Goal: Find specific page/section: Find specific page/section

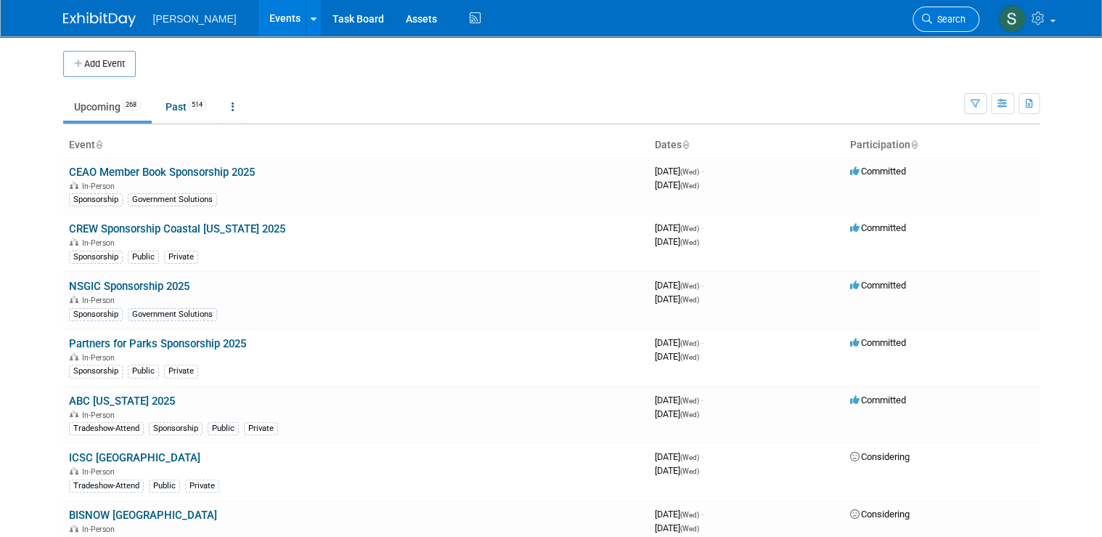
click at [954, 18] on span "Search" at bounding box center [948, 19] width 33 height 11
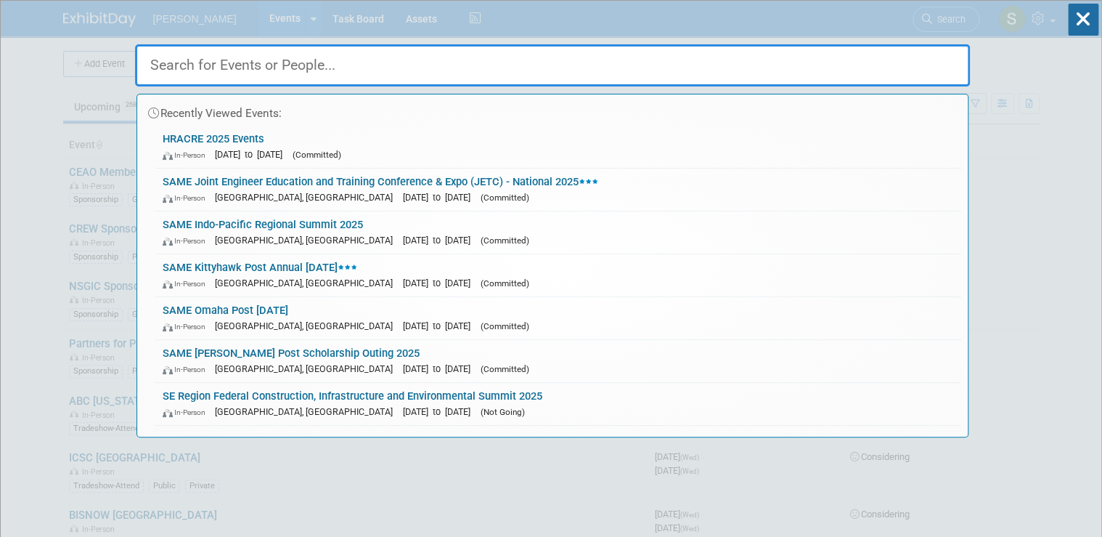
click at [718, 67] on input "text" at bounding box center [552, 65] width 835 height 42
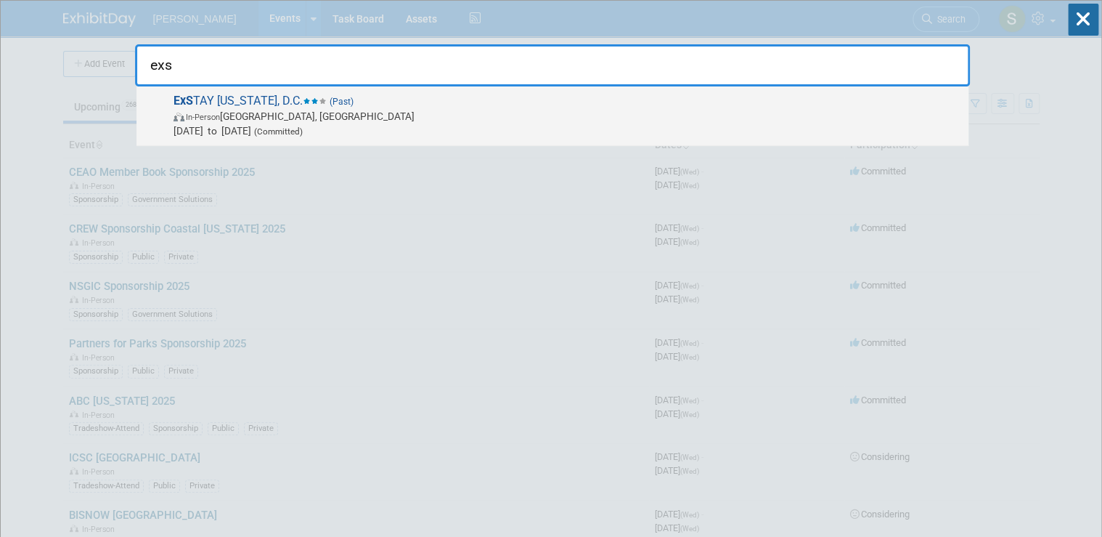
type input "exs"
click at [223, 106] on span "ExS TAY Washington, D.C. (Past) In-Person Alexandria, VA Jul 30, 2025 to Jul 30…" at bounding box center [565, 116] width 792 height 44
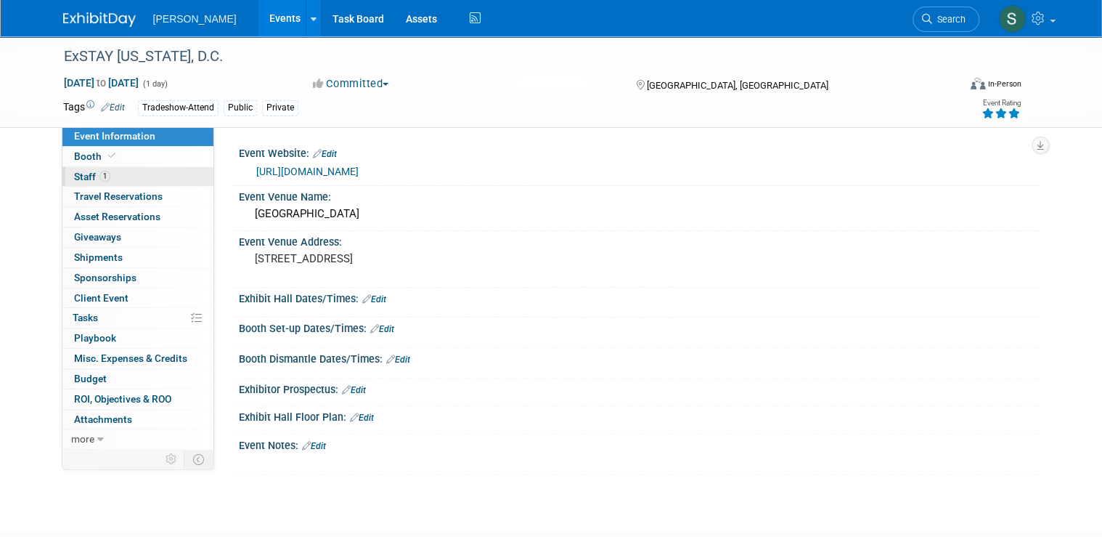
click at [113, 168] on link "1 Staff 1" at bounding box center [137, 177] width 151 height 20
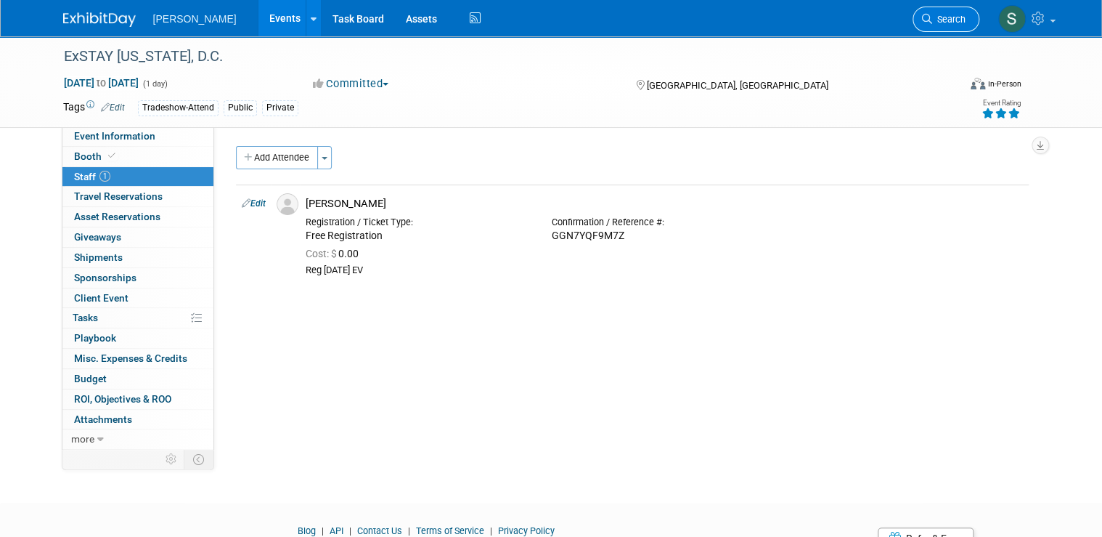
click at [957, 20] on span "Search" at bounding box center [948, 19] width 33 height 11
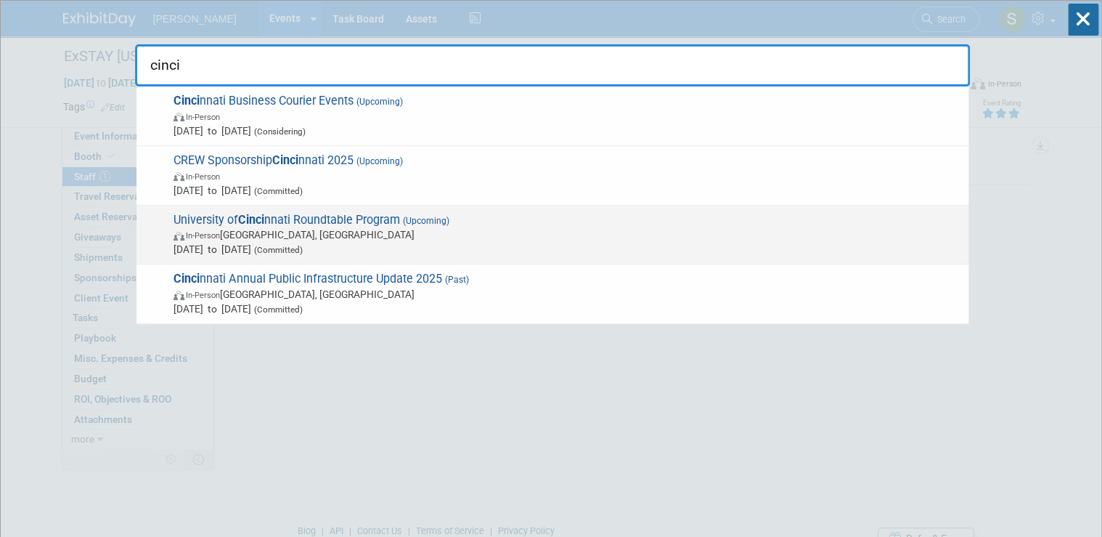
type input "cinci"
click at [420, 225] on span "University of Cinci nnati Roundtable Program (Upcoming) In-Person [GEOGRAPHIC_D…" at bounding box center [565, 235] width 792 height 44
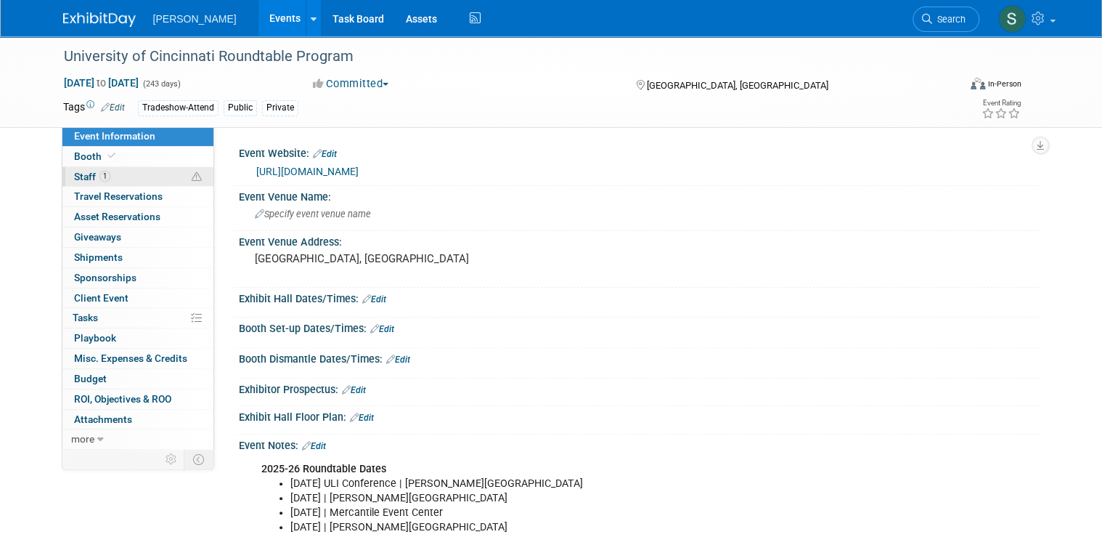
click at [137, 174] on link "1 Staff 1" at bounding box center [137, 177] width 151 height 20
